Goal: Obtain resource: Download file/media

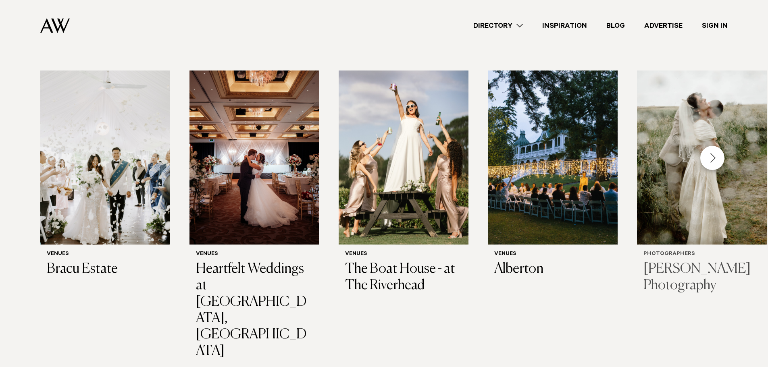
scroll to position [216, 0]
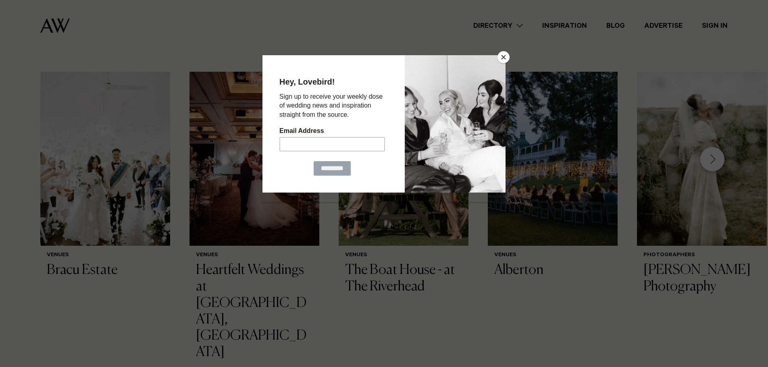
click at [714, 164] on div at bounding box center [384, 183] width 768 height 367
click at [497, 57] on button "Close" at bounding box center [503, 57] width 12 height 12
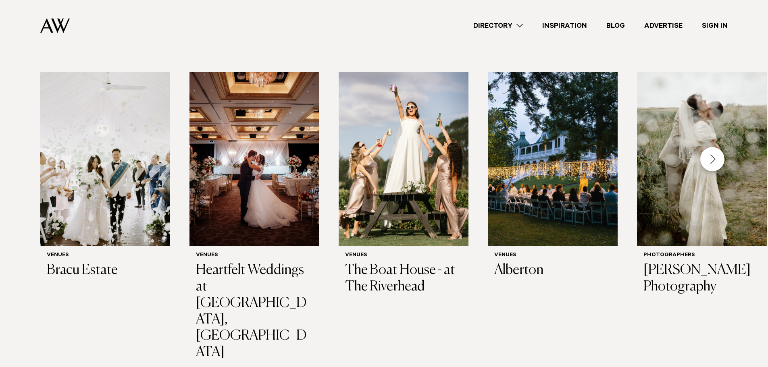
click at [716, 156] on div "Next slide" at bounding box center [712, 159] width 24 height 24
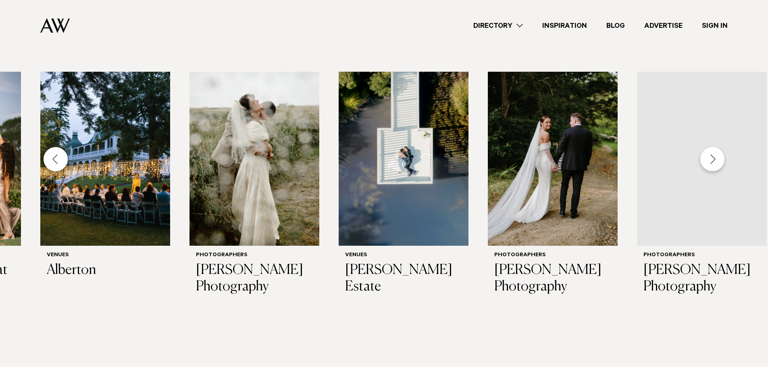
click at [716, 156] on div "Next slide" at bounding box center [712, 159] width 24 height 24
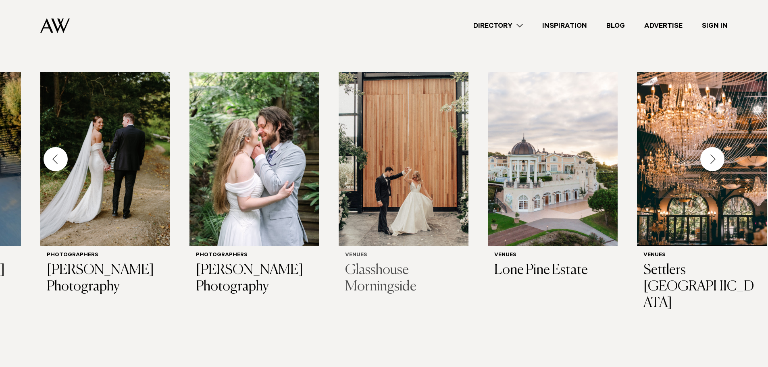
click at [438, 176] on img "9 / 28" at bounding box center [404, 159] width 130 height 174
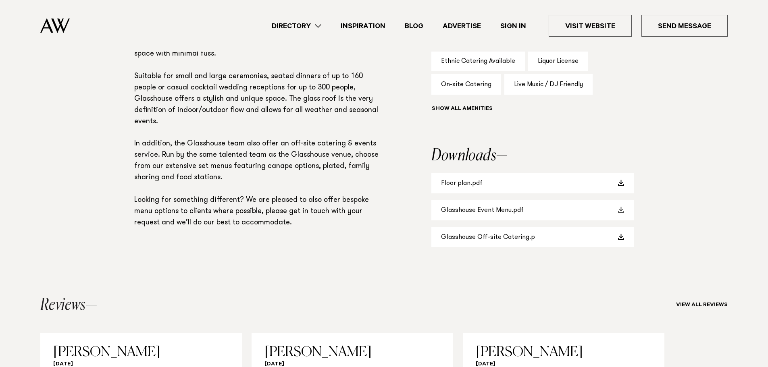
scroll to position [586, 0]
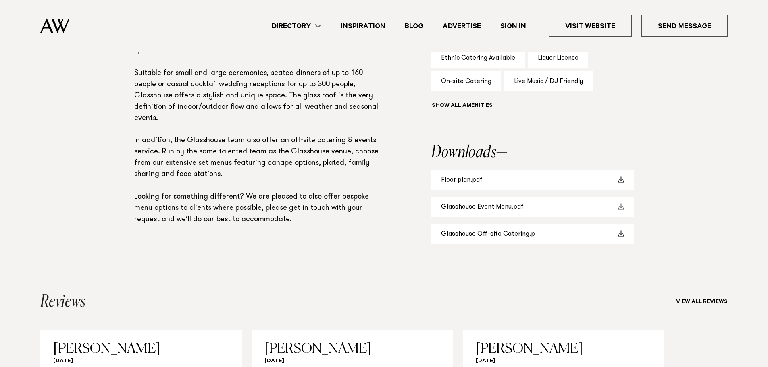
click at [555, 211] on link "Glasshouse Event Menu.pdf" at bounding box center [532, 207] width 203 height 21
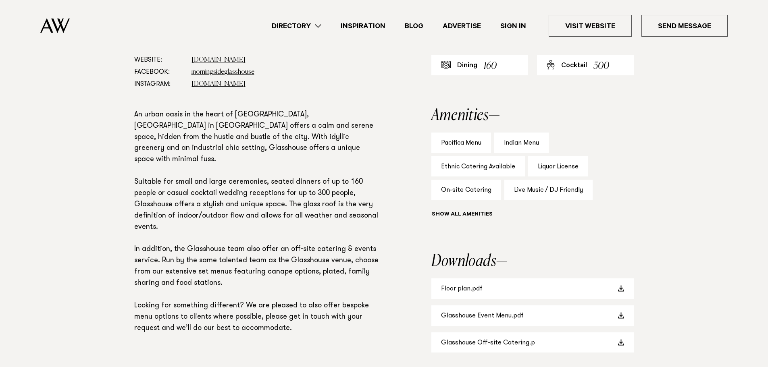
scroll to position [476, 0]
click at [551, 193] on div "Live Music / DJ Friendly" at bounding box center [548, 191] width 88 height 21
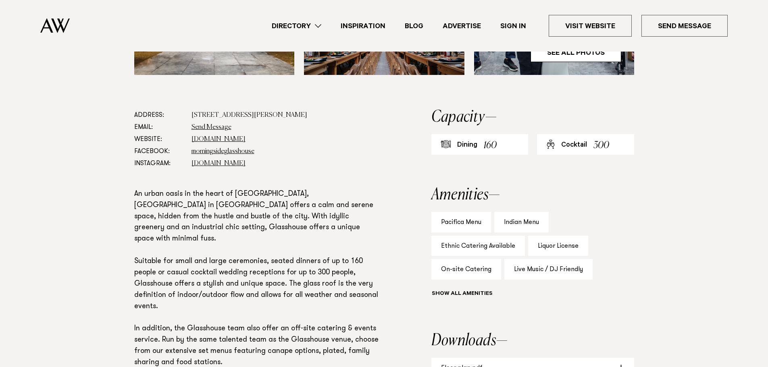
scroll to position [395, 0]
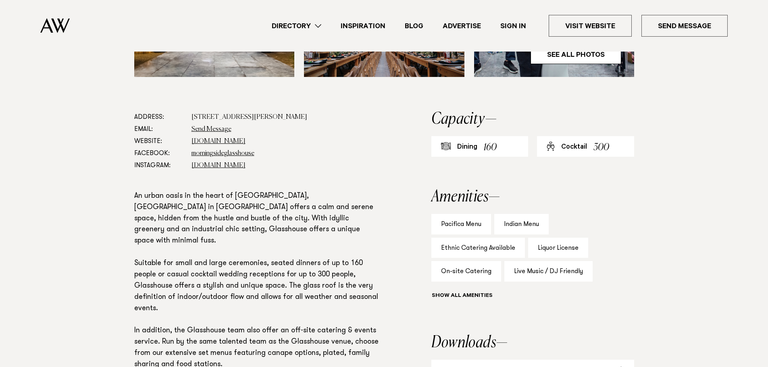
click at [501, 225] on div "Indian Menu" at bounding box center [521, 224] width 54 height 21
click at [222, 140] on link "glasshouse.net.nz" at bounding box center [218, 141] width 54 height 6
